Goal: Information Seeking & Learning: Learn about a topic

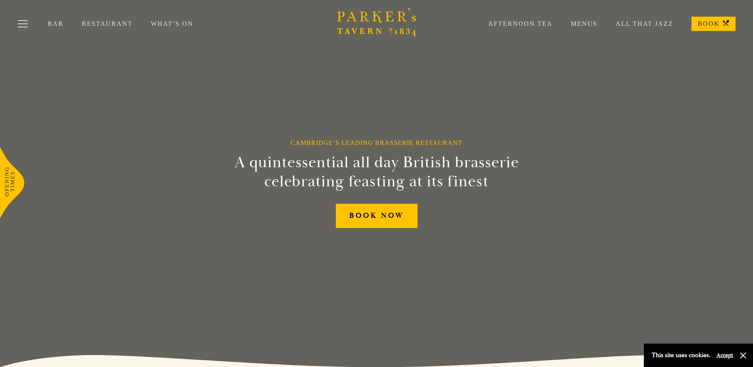
click at [96, 21] on link "Restaurant" at bounding box center [116, 24] width 69 height 8
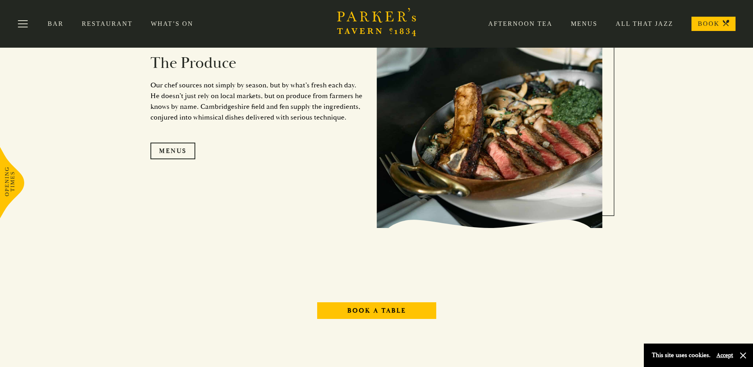
scroll to position [759, 0]
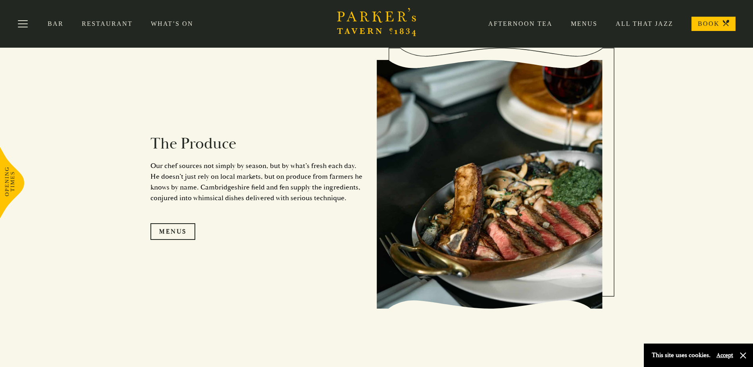
click at [575, 18] on div "Afternoon Tea Menus All That Jazz BOOK" at bounding box center [602, 24] width 265 height 14
click at [582, 23] on link "Menus" at bounding box center [574, 24] width 45 height 8
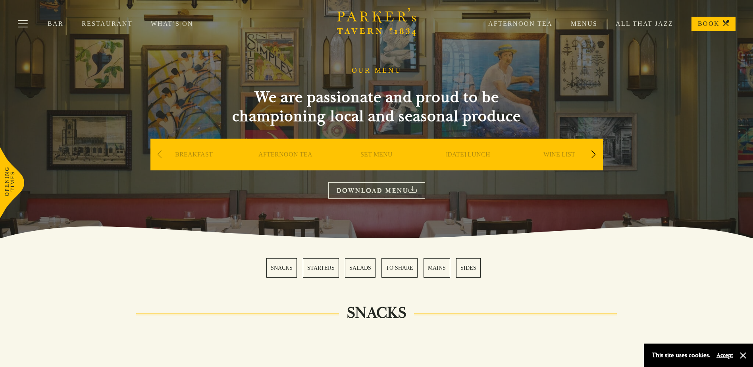
click at [586, 153] on div "WINE LIST" at bounding box center [558, 166] width 87 height 56
click at [595, 155] on div "Next slide" at bounding box center [593, 154] width 11 height 17
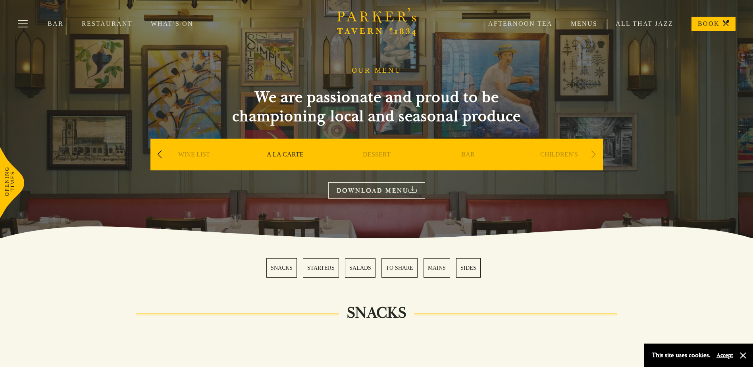
click at [595, 155] on div "Next slide" at bounding box center [593, 154] width 11 height 17
click at [151, 19] on div "Bar Restaurant What’s On Afternoon Tea Menus All That Jazz BOOK" at bounding box center [376, 24] width 753 height 48
click at [183, 24] on link "What’s On" at bounding box center [181, 24] width 61 height 8
